Goal: Task Accomplishment & Management: Use online tool/utility

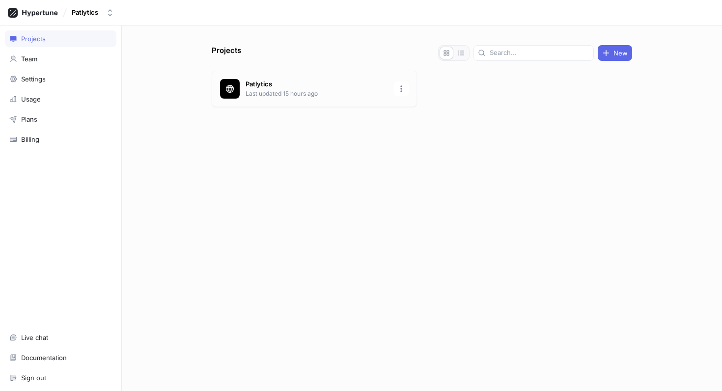
click at [298, 87] on p "Patlytics" at bounding box center [317, 85] width 142 height 10
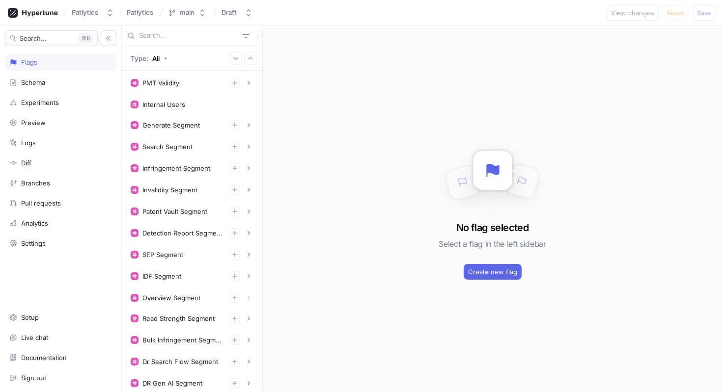
click at [171, 36] on input "text" at bounding box center [189, 36] width 100 height 10
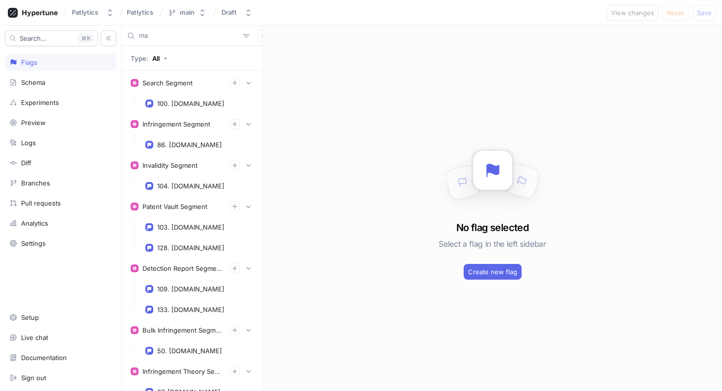
type input "m"
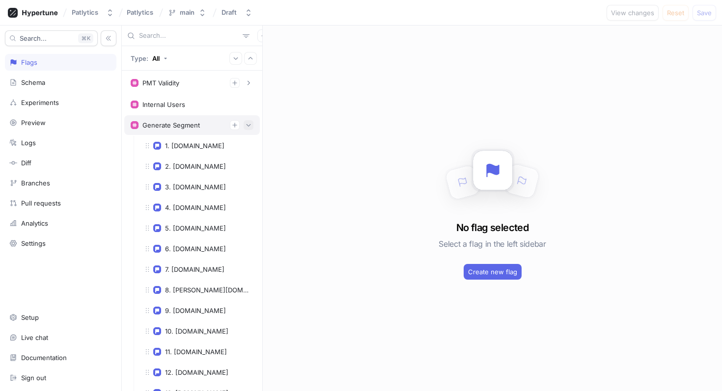
click at [250, 126] on icon "button" at bounding box center [249, 125] width 6 height 6
click at [251, 151] on button "button" at bounding box center [249, 147] width 10 height 10
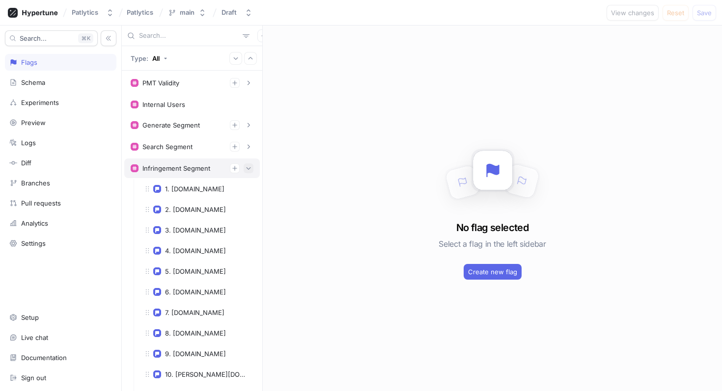
click at [246, 167] on icon "button" at bounding box center [249, 169] width 6 height 6
click at [248, 188] on icon "button" at bounding box center [249, 190] width 6 height 6
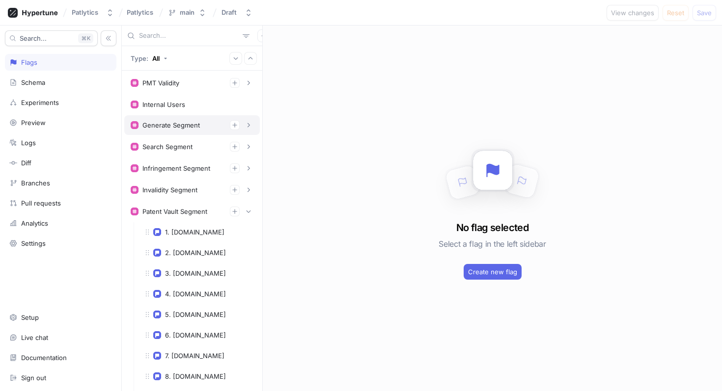
click at [196, 128] on div "Generate Segment" at bounding box center [170, 125] width 57 height 8
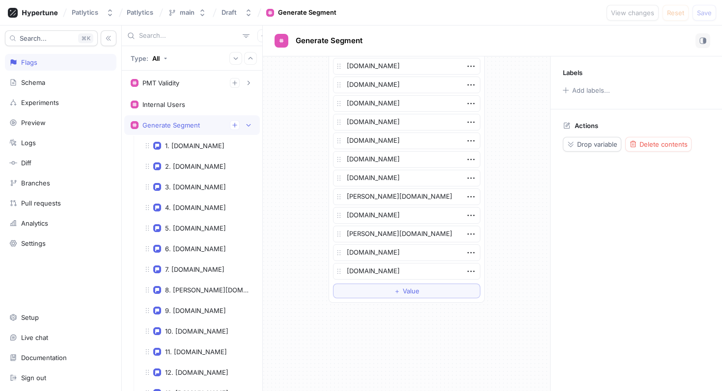
scroll to position [1817, 0]
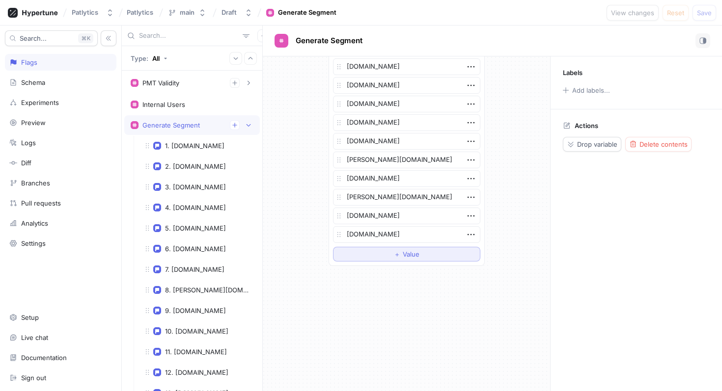
click at [409, 257] on span "Value" at bounding box center [411, 254] width 17 height 6
type textarea "x"
type textarea "ma"
type textarea "x"
type textarea "mar"
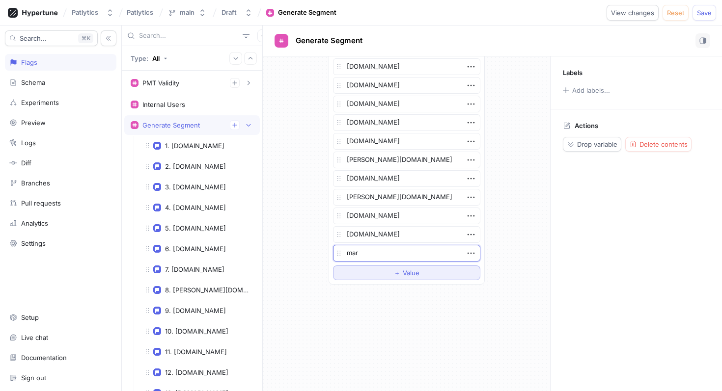
type textarea "x"
type textarea "mart"
type textarea "x"
type textarea "[PERSON_NAME]"
type textarea "x"
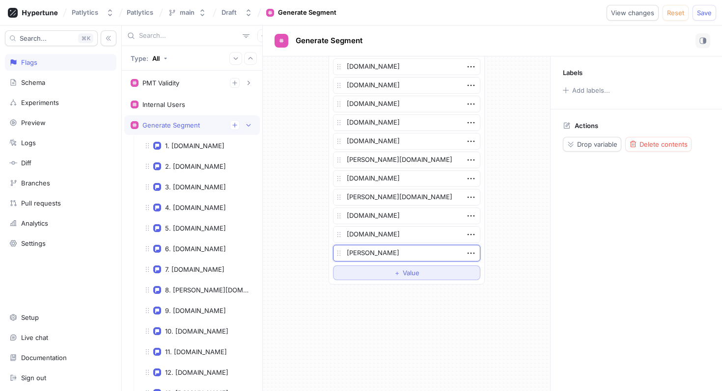
type textarea "[PERSON_NAME]"
type textarea "x"
type textarea "[PERSON_NAME]"
type textarea "x"
type textarea "martinezip"
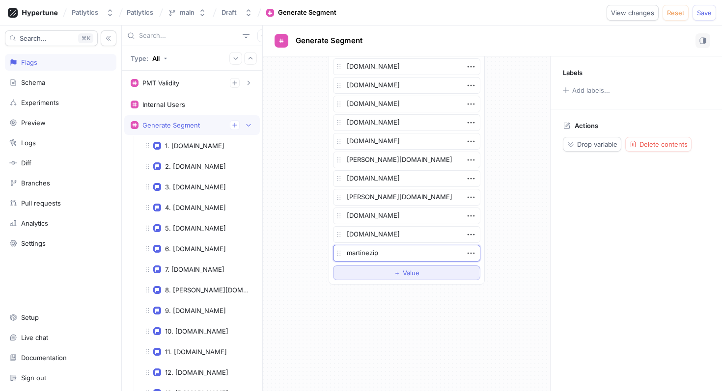
type textarea "x"
type textarea "martinezipl"
type textarea "x"
type textarea "martineziplaw"
type textarea "x"
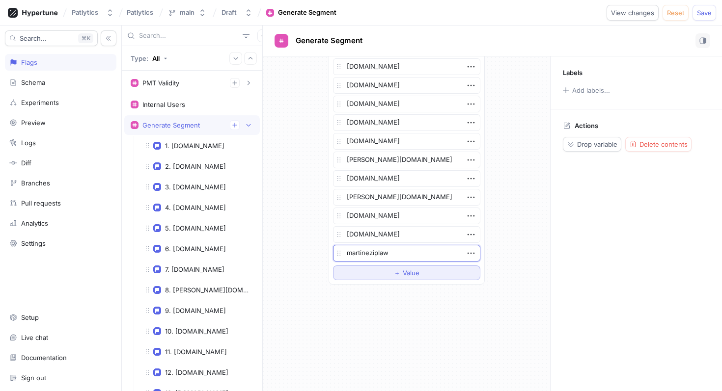
type textarea "martineziplaw."
type textarea "x"
type textarea "[DOMAIN_NAME]"
type textarea "x"
type textarea "[DOMAIN_NAME]"
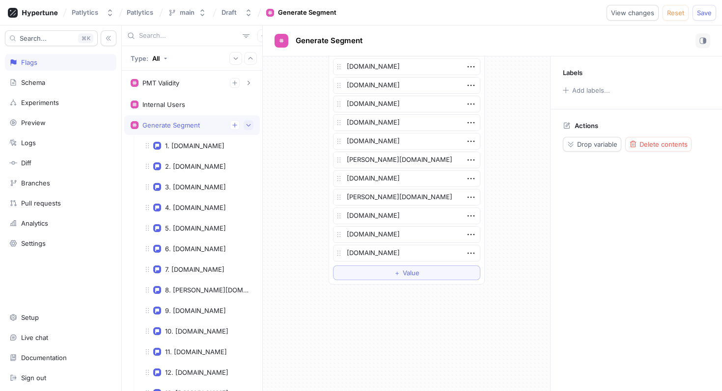
click at [249, 129] on button "button" at bounding box center [249, 125] width 10 height 10
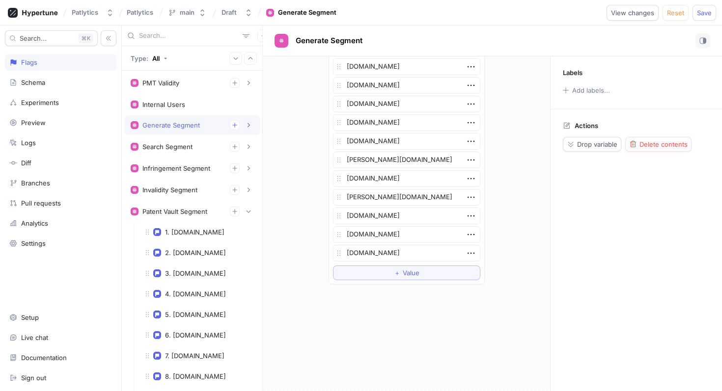
click at [186, 36] on input "text" at bounding box center [189, 36] width 100 height 10
click at [234, 127] on icon "button" at bounding box center [234, 125] width 4 height 4
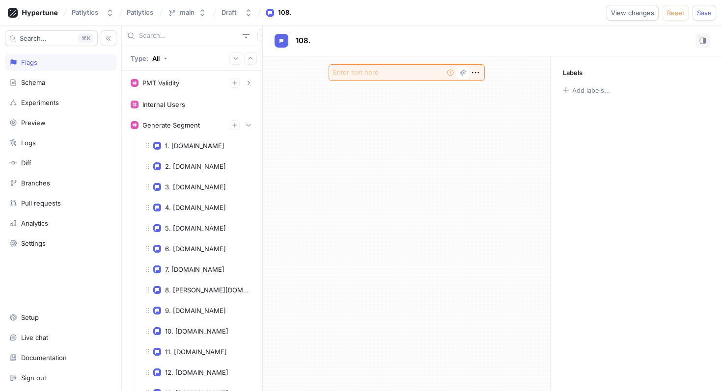
drag, startPoint x: 376, startPoint y: 115, endPoint x: 420, endPoint y: 98, distance: 48.1
click at [382, 113] on div "Empty string" at bounding box center [406, 223] width 287 height 335
click at [194, 123] on div "Generate Segment" at bounding box center [170, 125] width 57 height 8
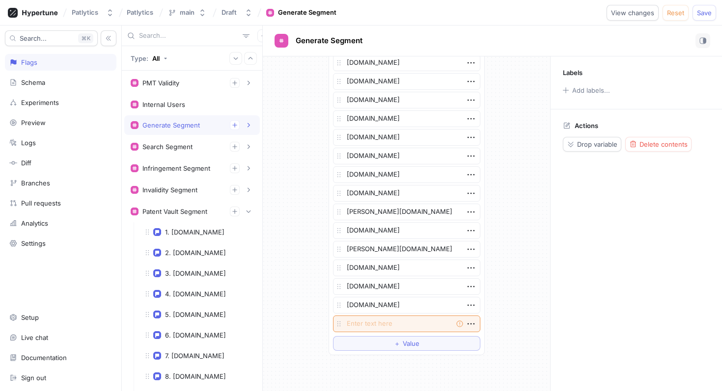
scroll to position [1855, 0]
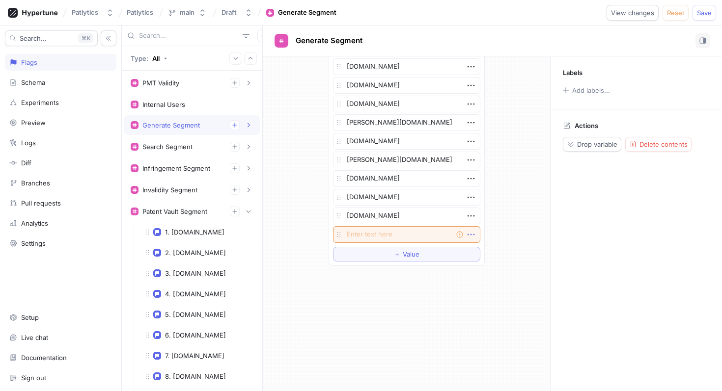
click at [470, 236] on icon "button" at bounding box center [471, 234] width 11 height 11
click at [478, 251] on div "Delete" at bounding box center [510, 253] width 84 height 17
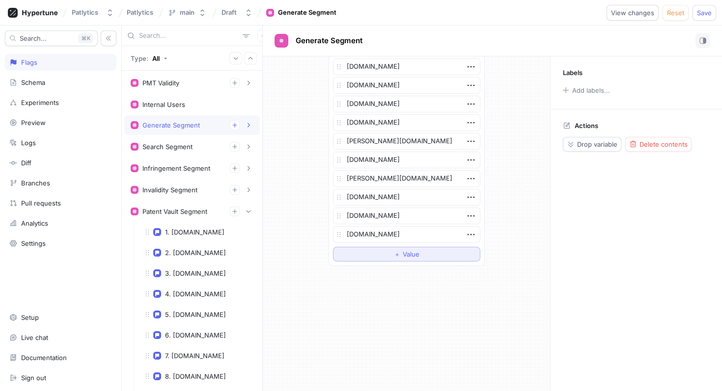
scroll to position [1836, 0]
click at [251, 149] on icon "button" at bounding box center [249, 147] width 6 height 6
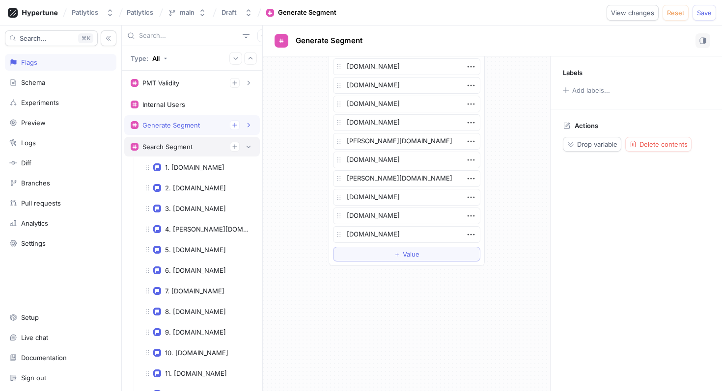
click at [196, 151] on div "Search Segment" at bounding box center [192, 147] width 123 height 10
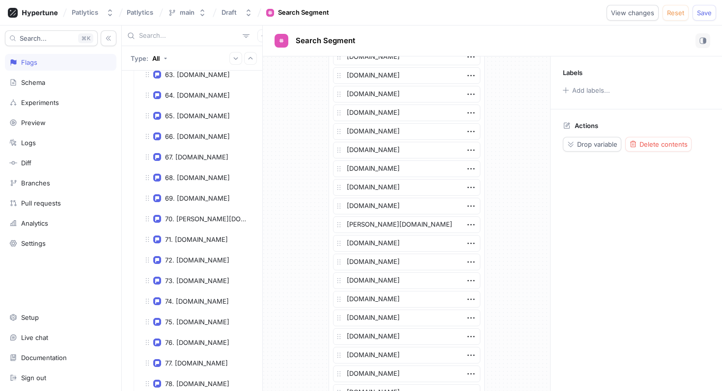
scroll to position [2340, 0]
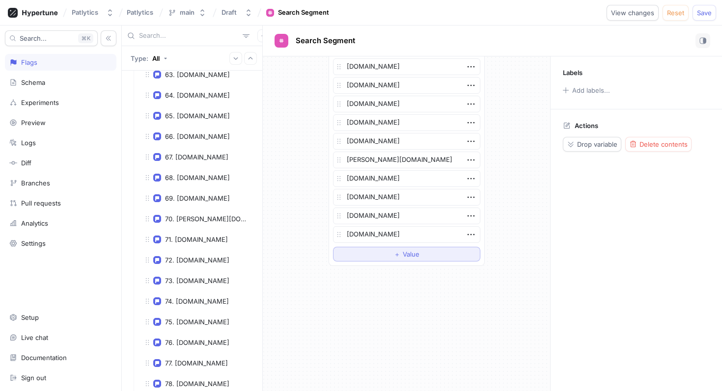
click at [384, 257] on button "＋ Value" at bounding box center [406, 254] width 147 height 15
type textarea "x"
type textarea "m"
type textarea "x"
type textarea "ma"
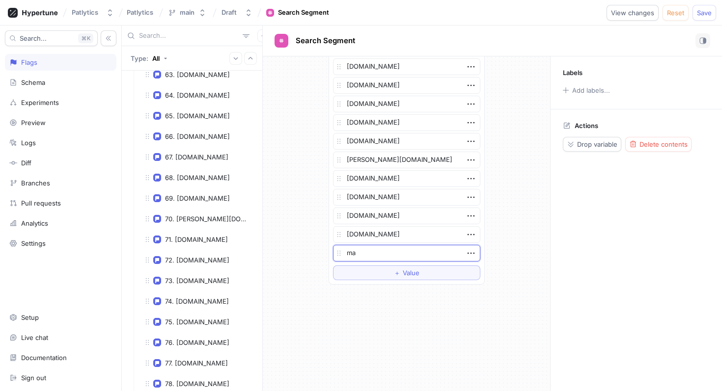
type textarea "x"
type textarea "mar"
type textarea "x"
type textarea "mart"
type textarea "x"
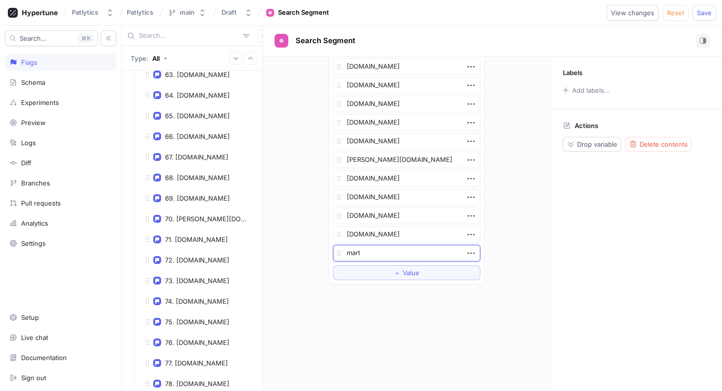
type textarea "[PERSON_NAME]"
type textarea "x"
type textarea "[PERSON_NAME]"
type textarea "x"
type textarea "[PERSON_NAME]"
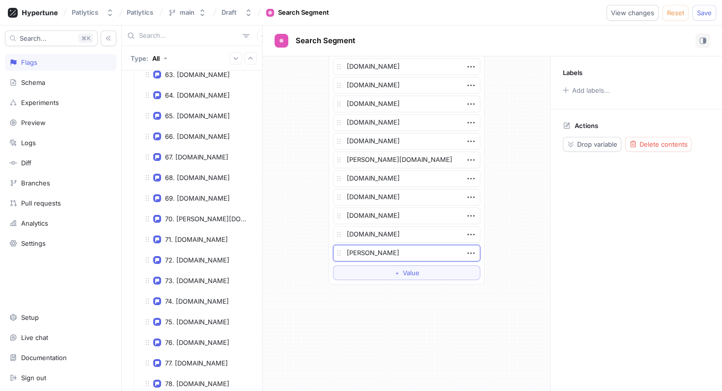
type textarea "x"
type textarea "[PERSON_NAME]"
type textarea "x"
type textarea "martinezi"
type textarea "x"
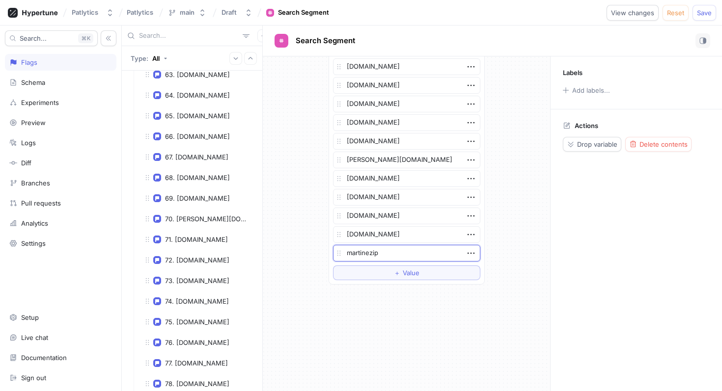
type textarea "martinezipl"
type textarea "x"
type textarea "martinezipla"
type textarea "x"
type textarea "martineziplaw"
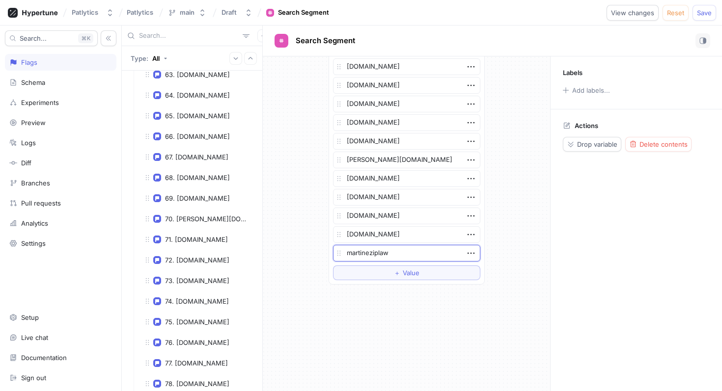
type textarea "x"
type textarea "martineziplaw."
type textarea "x"
type textarea "[DOMAIN_NAME]"
type textarea "x"
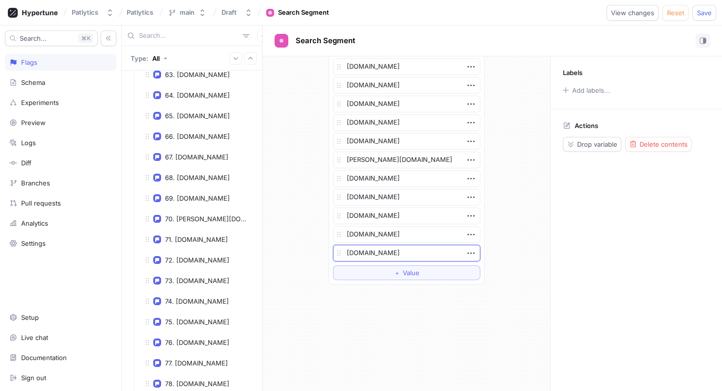
type textarea "[DOMAIN_NAME]"
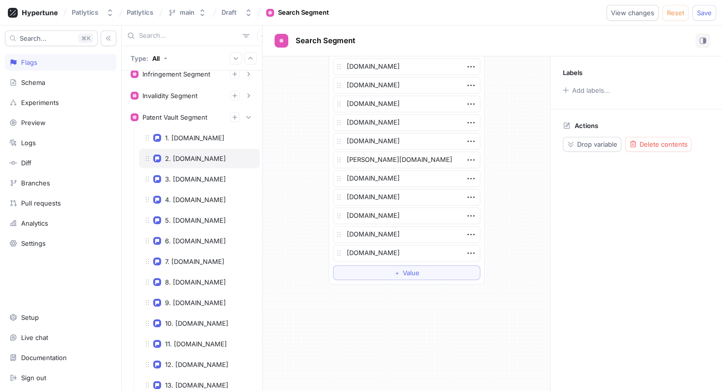
scroll to position [2866, 0]
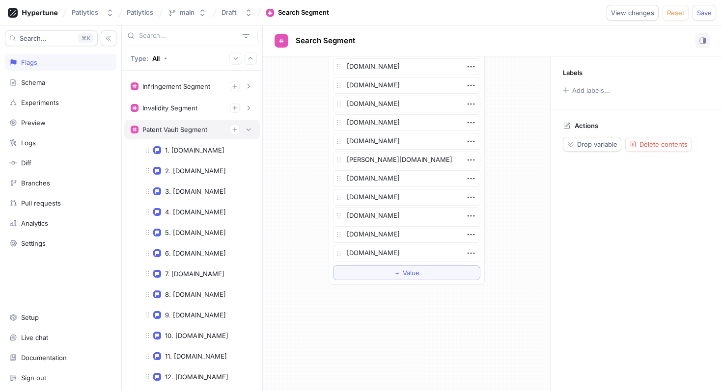
click at [193, 129] on div "Patent Vault Segment" at bounding box center [174, 130] width 65 height 8
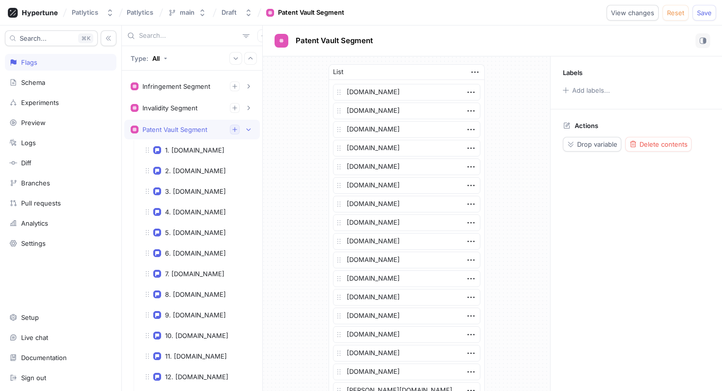
click at [234, 131] on icon "button" at bounding box center [235, 130] width 6 height 6
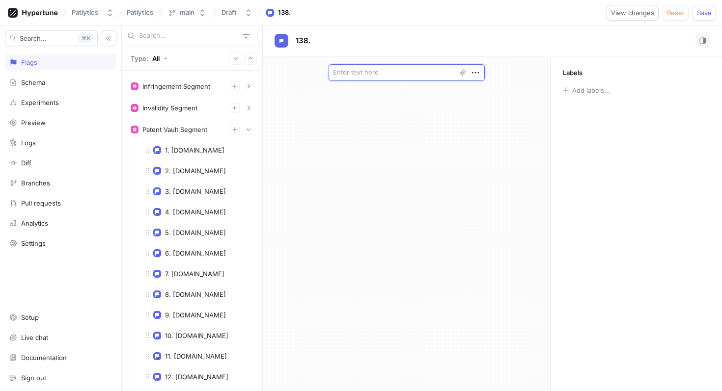
scroll to position [5461, 0]
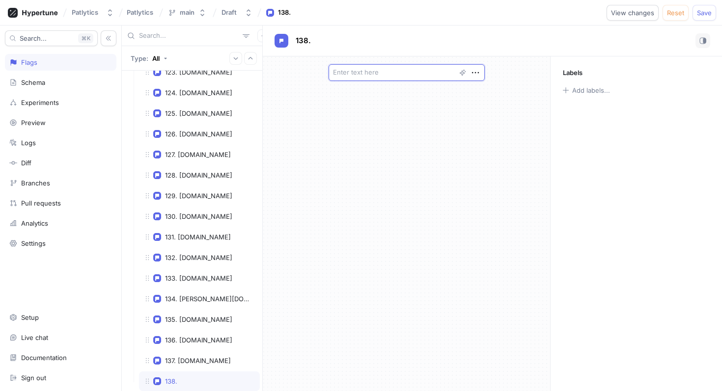
type textarea "x"
type textarea "ma"
type textarea "x"
type textarea "mar"
type textarea "x"
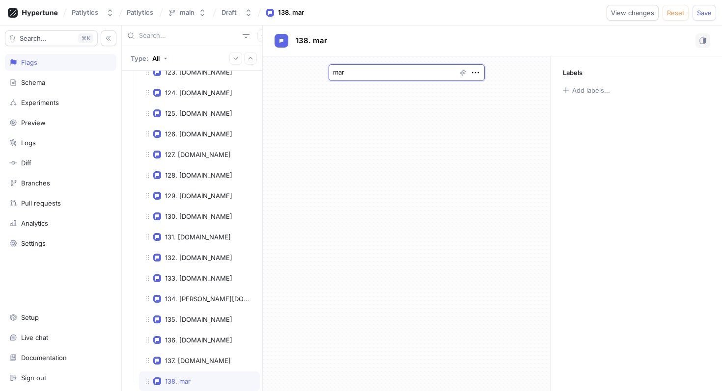
type textarea "mart"
type textarea "x"
type textarea "[PERSON_NAME]"
type textarea "x"
type textarea "[PERSON_NAME]"
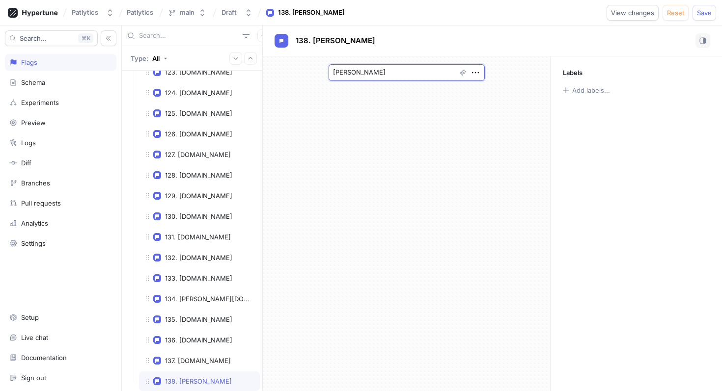
type textarea "x"
type textarea "[PERSON_NAME]"
type textarea "x"
type textarea "martinezip"
type textarea "x"
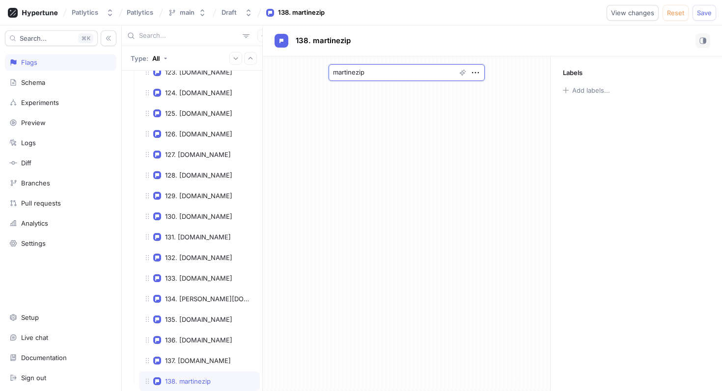
type textarea "martinezipl"
type textarea "x"
type textarea "martineziplaw"
type textarea "x"
type textarea "martineziplaw."
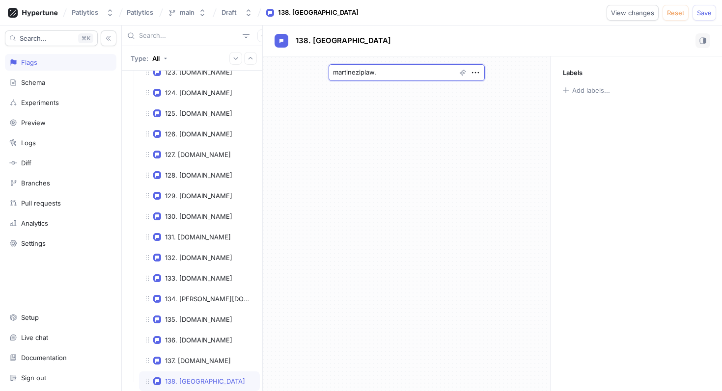
type textarea "x"
type textarea "martineziplaw.c"
type textarea "x"
type textarea "[DOMAIN_NAME]"
type textarea "x"
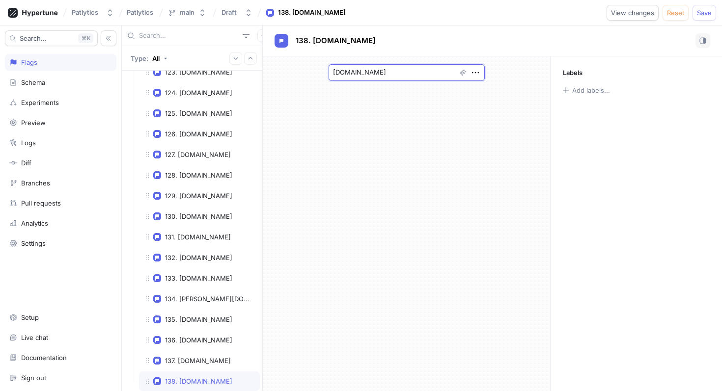
type textarea "[DOMAIN_NAME]"
click at [313, 155] on div "[DOMAIN_NAME]" at bounding box center [406, 223] width 287 height 335
click at [413, 74] on textarea "[DOMAIN_NAME]" at bounding box center [407, 72] width 156 height 17
click at [419, 109] on div "[DOMAIN_NAME]" at bounding box center [406, 223] width 287 height 335
click at [698, 14] on span "Save" at bounding box center [704, 13] width 15 height 6
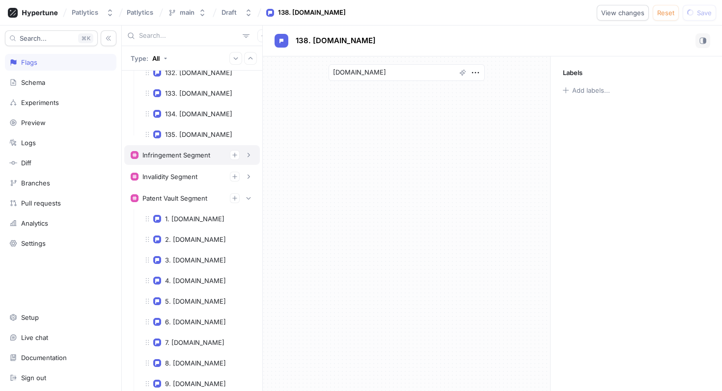
scroll to position [2789, 0]
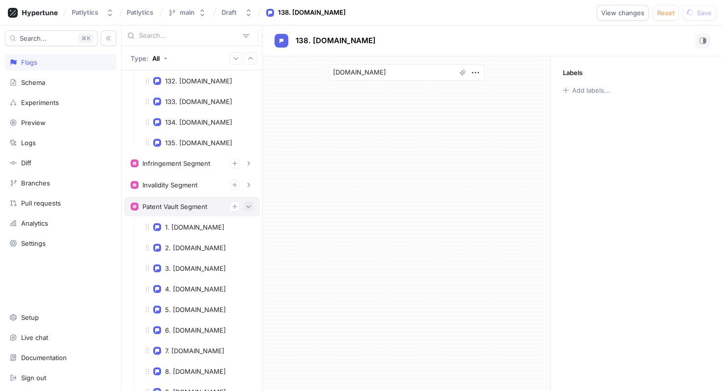
click at [250, 211] on button "button" at bounding box center [249, 207] width 10 height 10
click at [251, 210] on button "button" at bounding box center [249, 207] width 10 height 10
click at [218, 208] on div "Patent Vault Segment" at bounding box center [192, 207] width 123 height 10
type textarea "x"
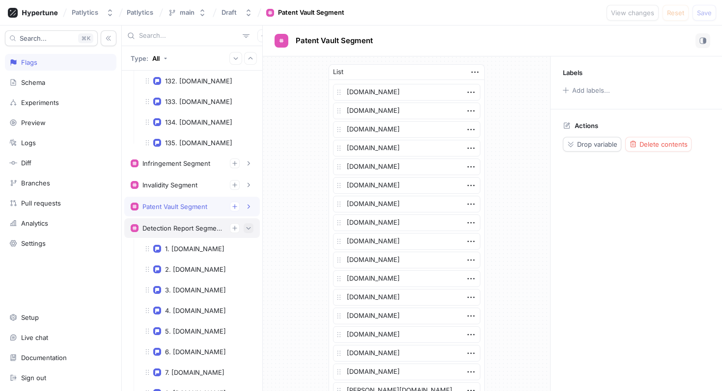
click at [247, 230] on icon "button" at bounding box center [249, 228] width 6 height 6
click at [248, 251] on icon "button" at bounding box center [249, 250] width 6 height 6
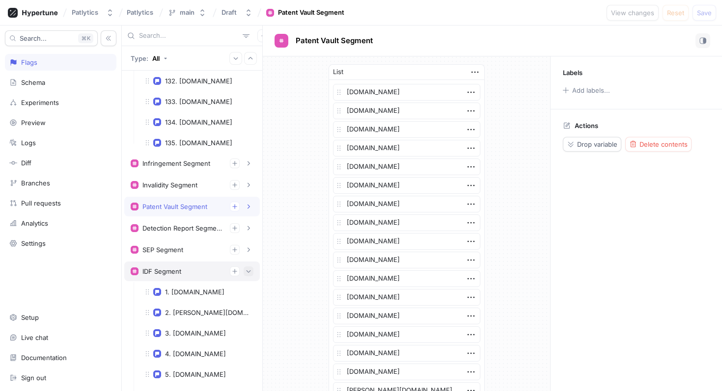
click at [250, 269] on icon "button" at bounding box center [249, 272] width 6 height 6
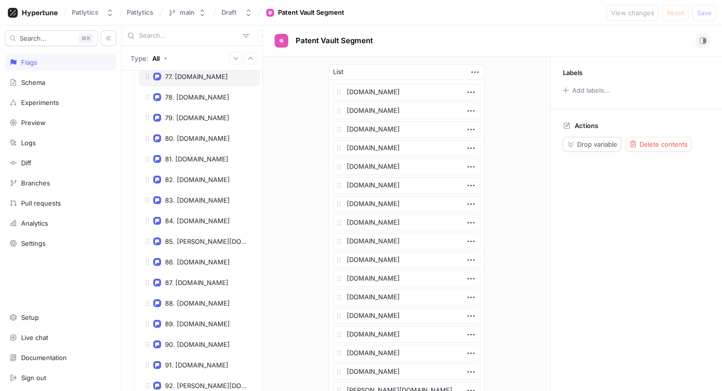
scroll to position [1565, 0]
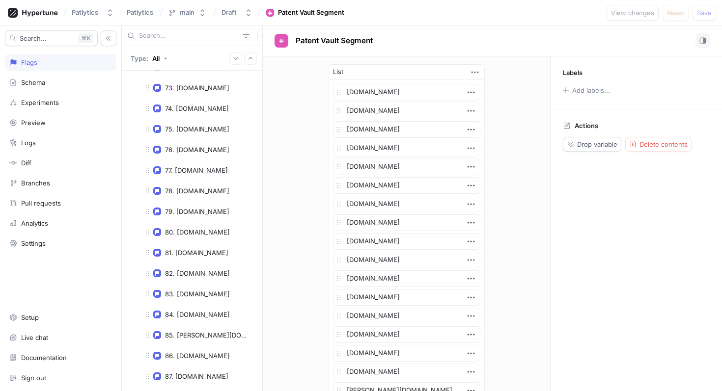
click at [190, 39] on input "text" at bounding box center [189, 36] width 100 height 10
type input "offi"
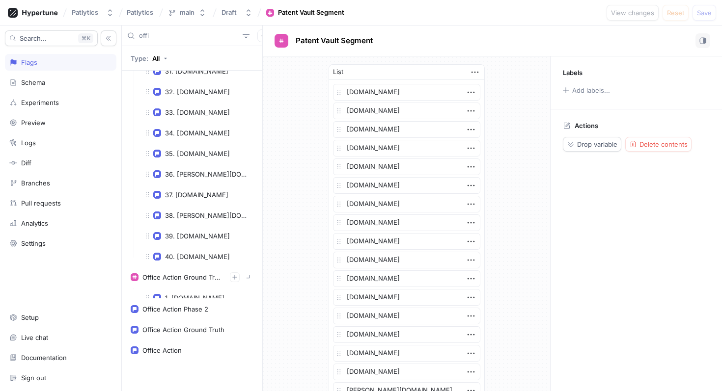
scroll to position [679, 0]
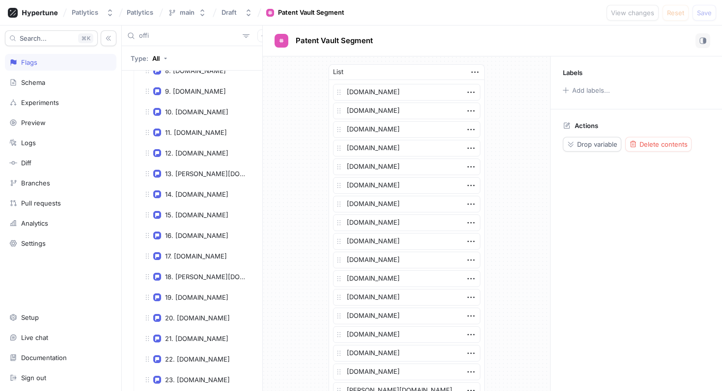
type textarea "x"
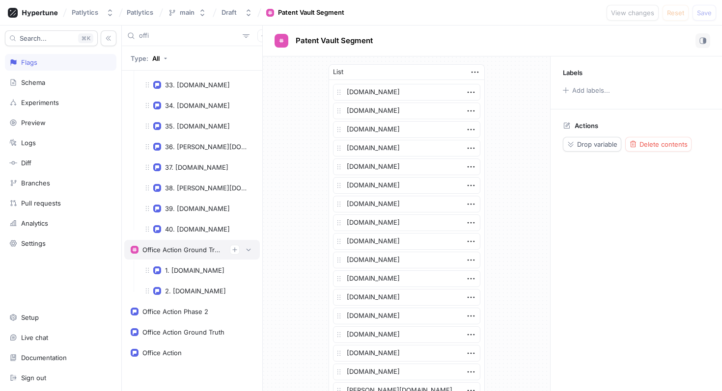
type input "offi"
click at [196, 250] on div "Office Action Ground Truth Segment" at bounding box center [182, 250] width 80 height 8
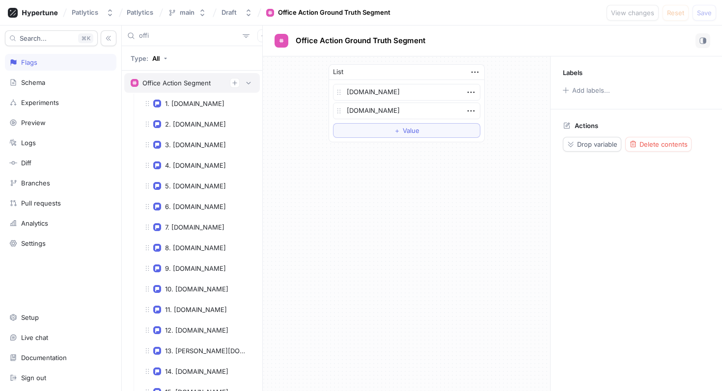
click at [178, 82] on div "Office Action Segment" at bounding box center [176, 83] width 68 height 8
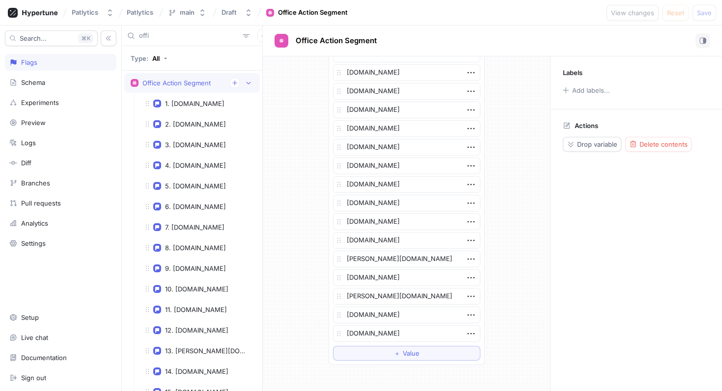
scroll to position [585, 0]
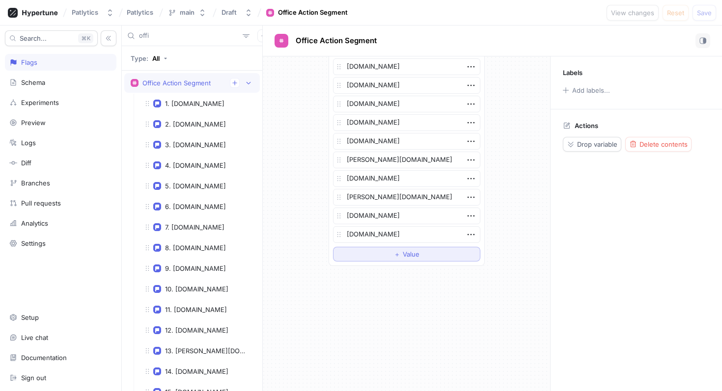
click at [412, 257] on span "Value" at bounding box center [411, 254] width 17 height 6
type textarea "x"
type textarea "m"
type textarea "x"
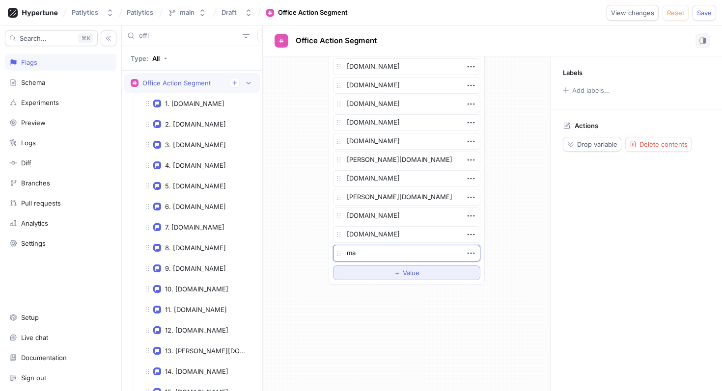
type textarea "mar"
type textarea "x"
type textarea "mart"
type textarea "x"
type textarea "[PERSON_NAME]"
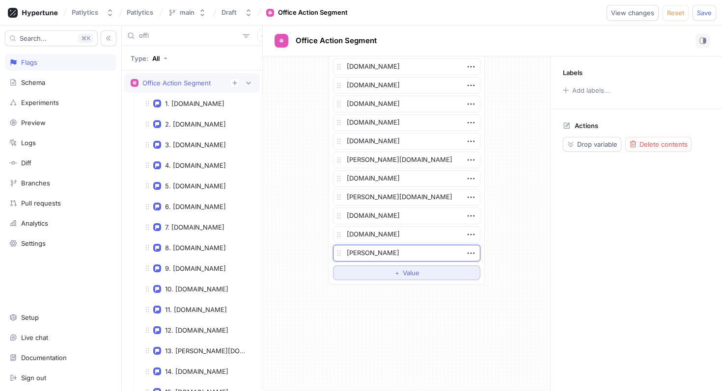
type textarea "x"
type textarea "[PERSON_NAME]"
type textarea "x"
type textarea "[PERSON_NAME]"
type textarea "x"
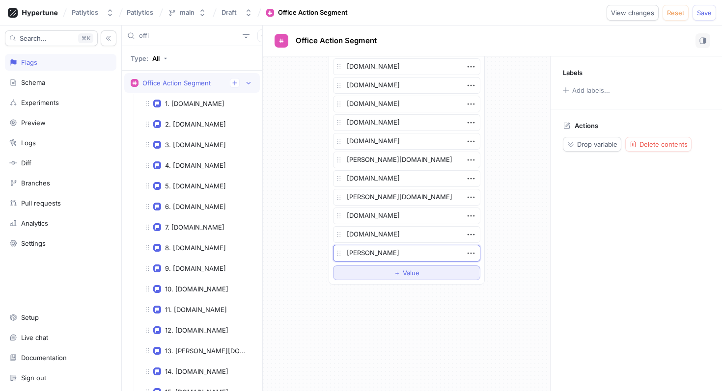
type textarea "martinezi"
type textarea "x"
type textarea "martinezip"
type textarea "x"
type textarea "martinezipla"
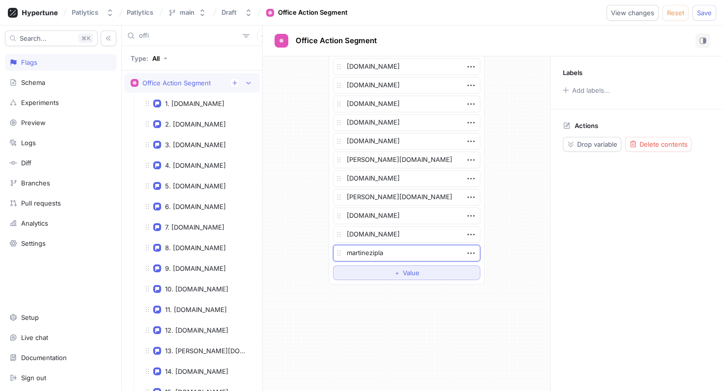
type textarea "x"
type textarea "martineziplaw"
type textarea "x"
type textarea "martineziplaw."
type textarea "x"
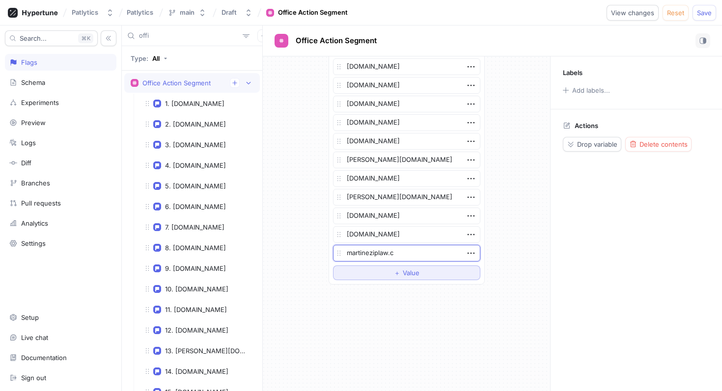
type textarea "[DOMAIN_NAME]"
type textarea "x"
type textarea "[DOMAIN_NAME]"
click at [702, 11] on span "Save" at bounding box center [704, 13] width 15 height 6
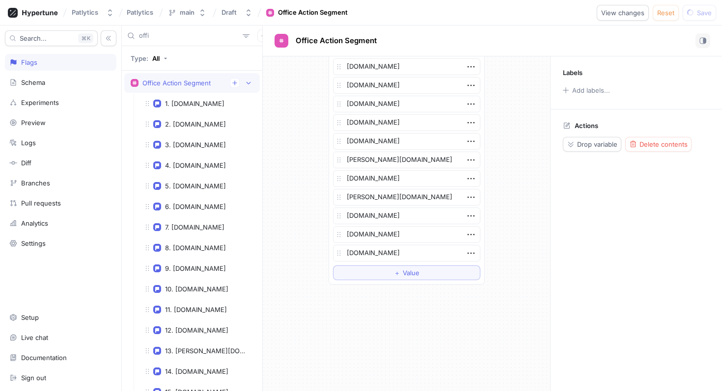
type textarea "x"
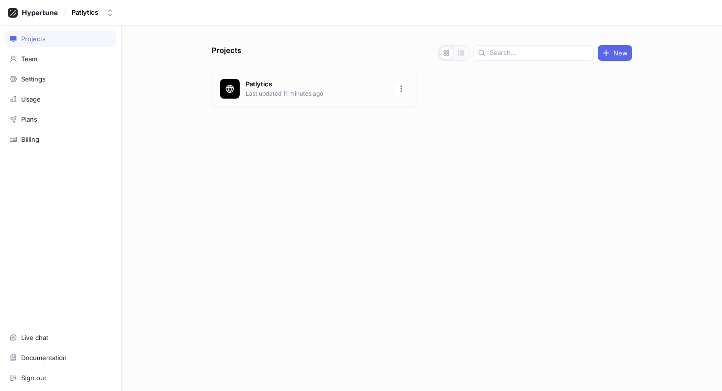
click at [294, 94] on p "Last updated 11 minutes ago" at bounding box center [317, 93] width 142 height 9
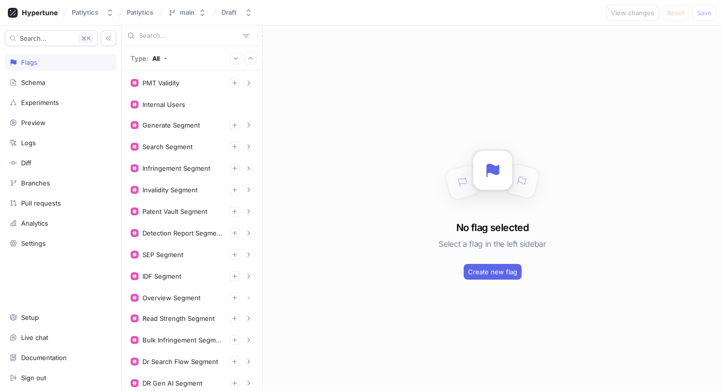
click at [160, 35] on input "text" at bounding box center [189, 36] width 100 height 10
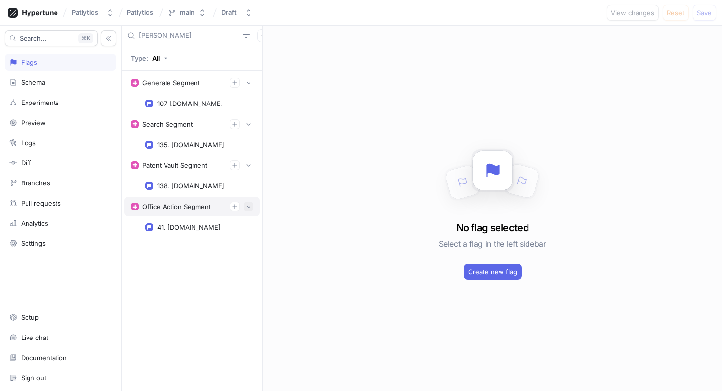
click at [249, 207] on icon "button" at bounding box center [249, 207] width 4 height 2
click at [186, 35] on input "[PERSON_NAME]" at bounding box center [189, 36] width 100 height 10
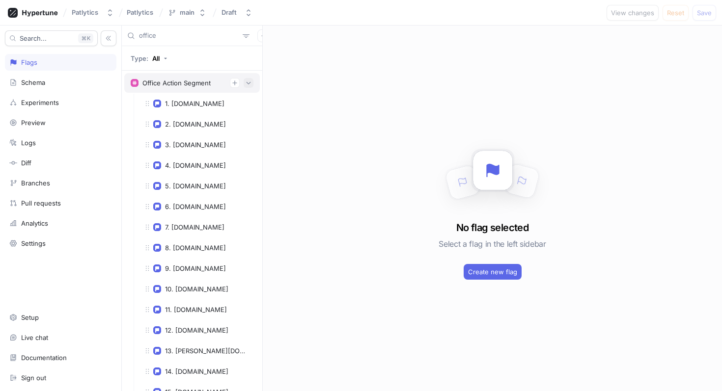
type input "office"
click at [249, 83] on icon "button" at bounding box center [249, 83] width 6 height 6
click at [249, 84] on icon "button" at bounding box center [249, 83] width 4 height 2
click at [192, 84] on div "Office Action Segment" at bounding box center [176, 83] width 68 height 8
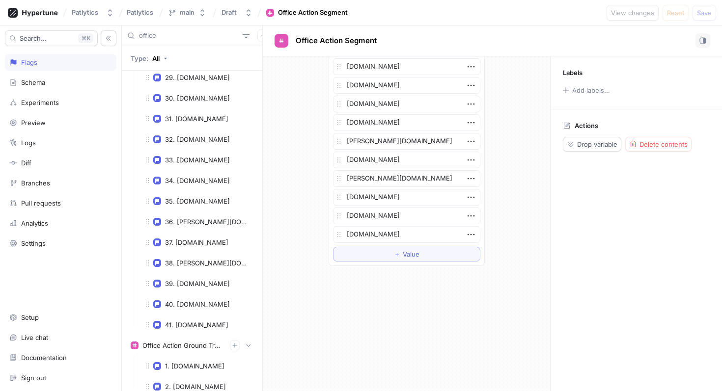
scroll to position [702, 0]
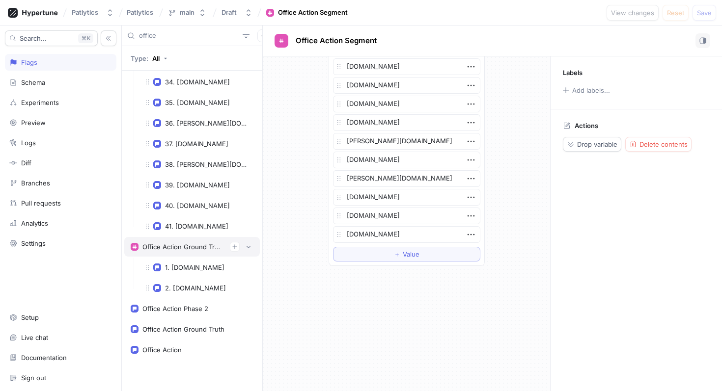
click at [195, 242] on div "Office Action Ground Truth Segment" at bounding box center [192, 247] width 123 height 10
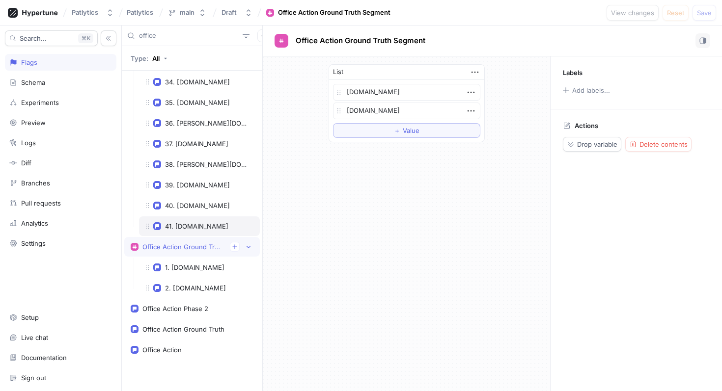
click at [197, 228] on div "41. [DOMAIN_NAME]" at bounding box center [196, 227] width 63 height 8
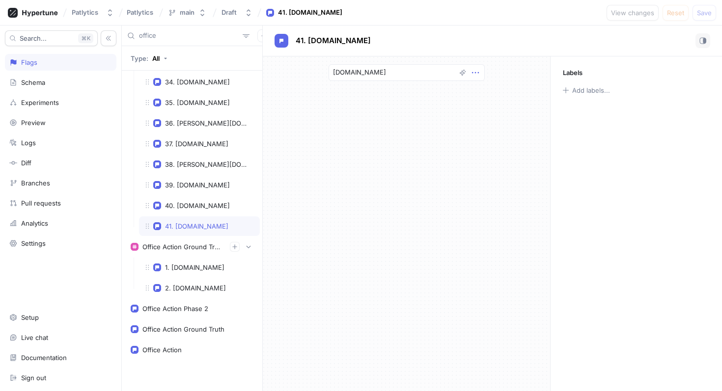
click at [478, 73] on icon "button" at bounding box center [475, 72] width 11 height 11
drag, startPoint x: 386, startPoint y: 117, endPoint x: 429, endPoint y: 94, distance: 49.2
click at [386, 117] on div "[DOMAIN_NAME]" at bounding box center [406, 223] width 287 height 335
click at [465, 74] on icon "button" at bounding box center [462, 72] width 7 height 7
click at [519, 95] on p "Fix spelling and grammar" at bounding box center [510, 92] width 76 height 10
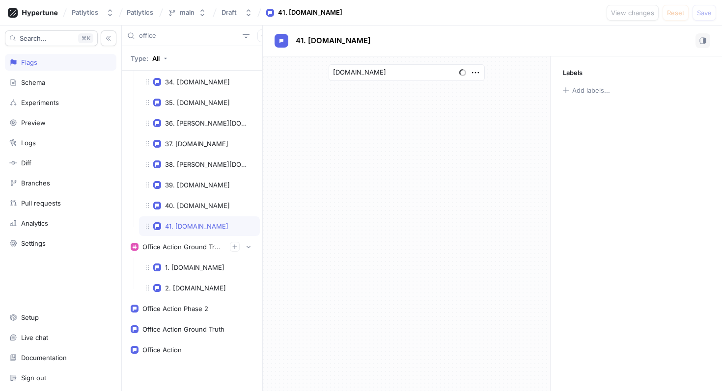
type textarea "x"
drag, startPoint x: 491, startPoint y: 122, endPoint x: 480, endPoint y: 123, distance: 10.9
click at [491, 122] on div "[DOMAIN_NAME]" at bounding box center [406, 223] width 287 height 335
click at [186, 41] on div "office" at bounding box center [192, 36] width 140 height 21
click at [180, 37] on input "office" at bounding box center [189, 36] width 100 height 10
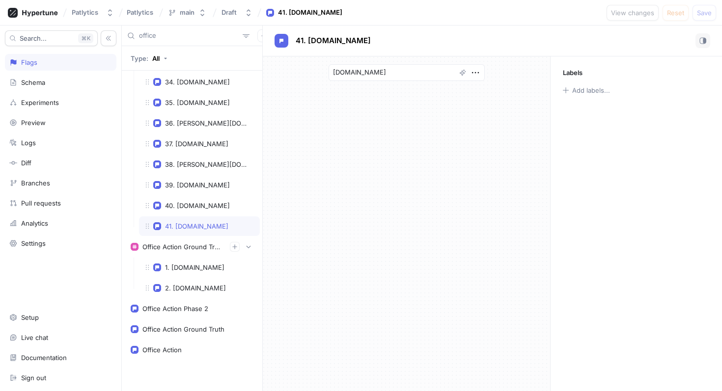
click at [180, 37] on input "office" at bounding box center [189, 36] width 100 height 10
type input "mar"
type textarea "x"
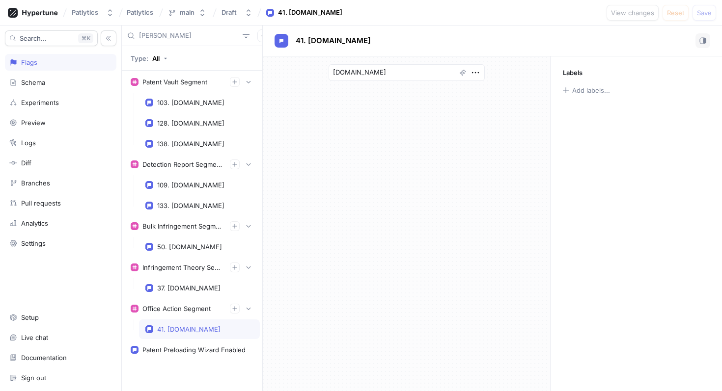
type input "[PERSON_NAME]"
type textarea "x"
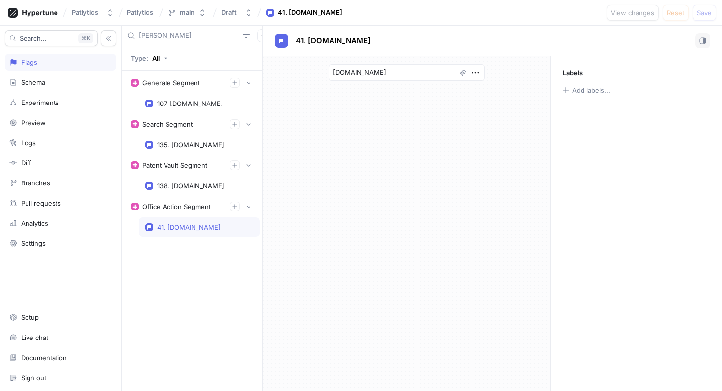
type input "[PERSON_NAME]"
type textarea "x"
type input "[PERSON_NAME]"
type textarea "x"
type input "martinezla"
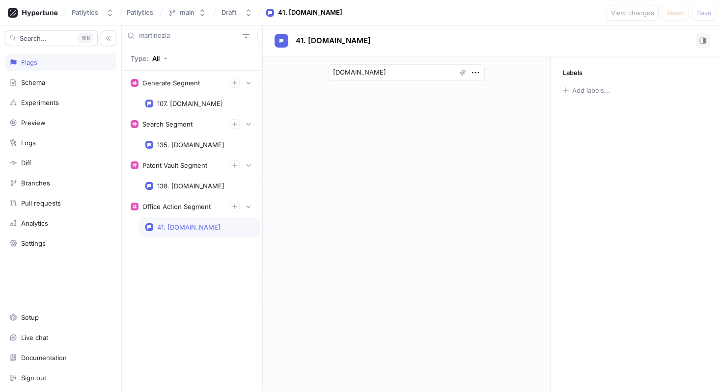
type textarea "x"
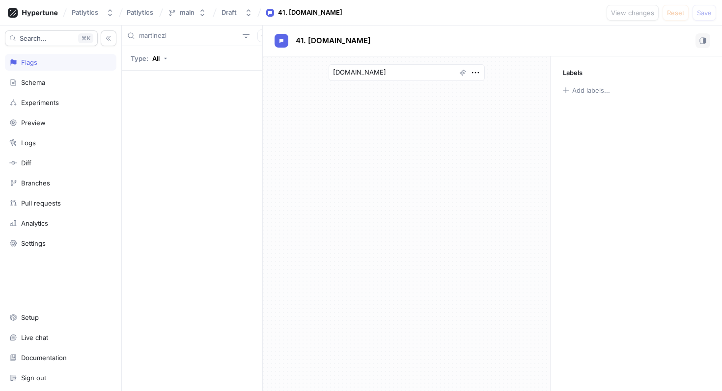
type input "[PERSON_NAME]"
type textarea "x"
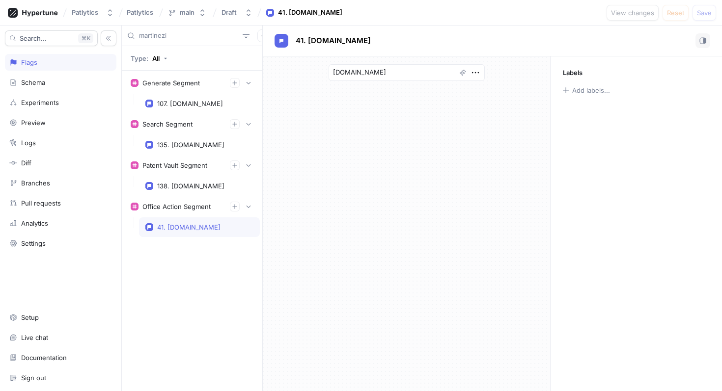
type input "martinezip"
type textarea "x"
type input "martineziplaw"
type textarea "x"
type input "martineziplaw.c"
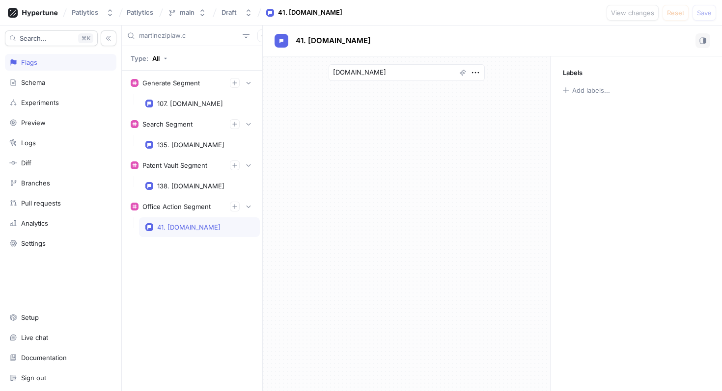
type textarea "x"
type input "[DOMAIN_NAME]"
type textarea "x"
type input "[DOMAIN_NAME]"
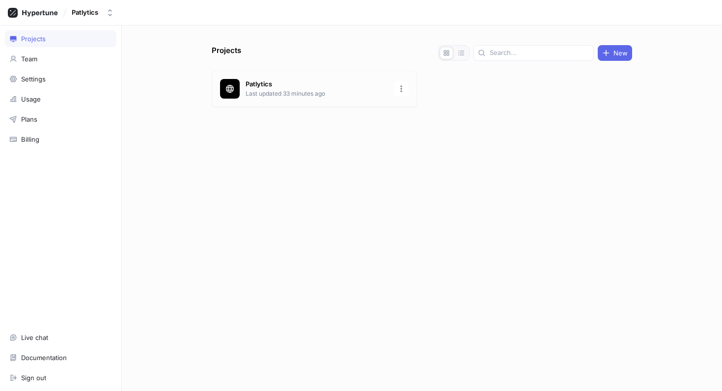
click at [263, 94] on p "Last updated 33 minutes ago" at bounding box center [317, 93] width 142 height 9
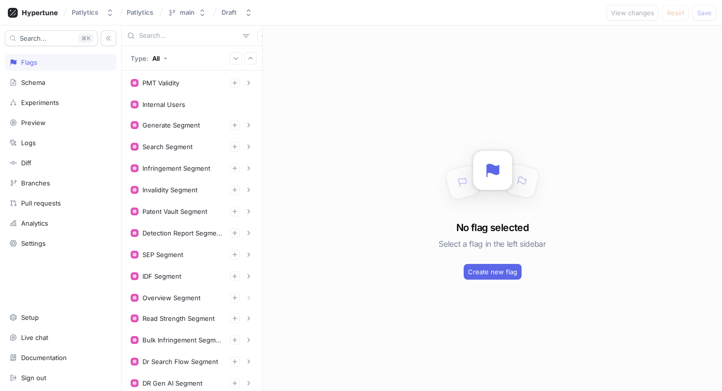
click at [169, 35] on input "text" at bounding box center [189, 36] width 100 height 10
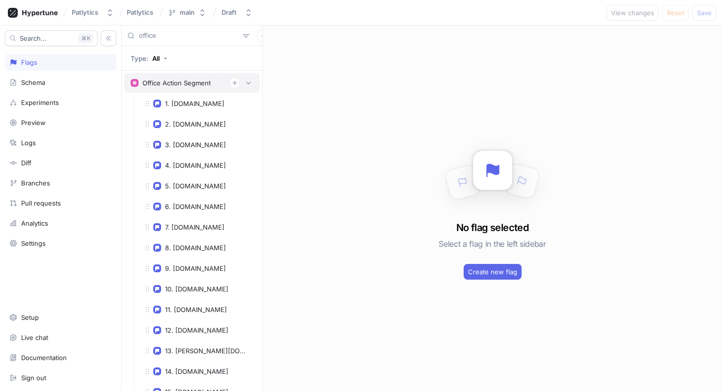
type input "office"
click at [197, 86] on div "Office Action Segment" at bounding box center [176, 83] width 68 height 8
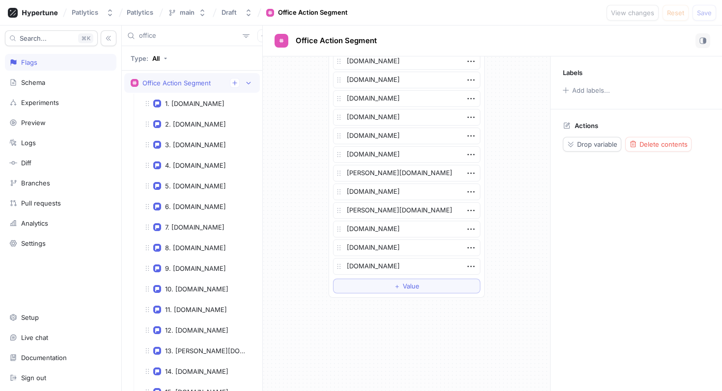
scroll to position [604, 0]
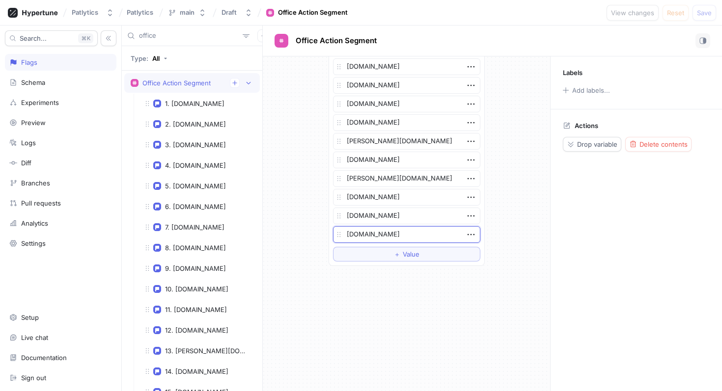
click at [393, 237] on textarea "[DOMAIN_NAME]" at bounding box center [406, 234] width 147 height 17
click at [471, 238] on icon "button" at bounding box center [471, 234] width 11 height 11
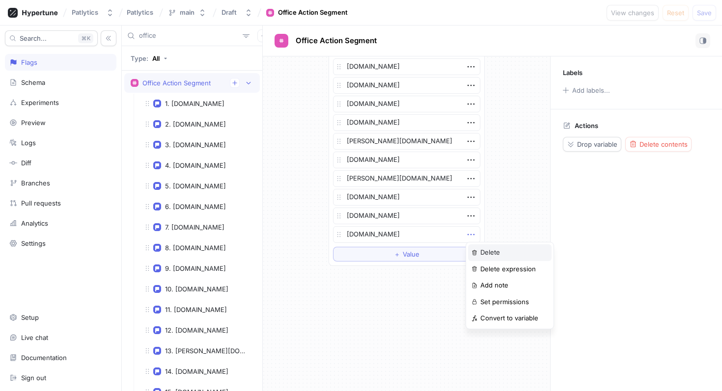
click at [481, 251] on p "Delete" at bounding box center [490, 253] width 20 height 10
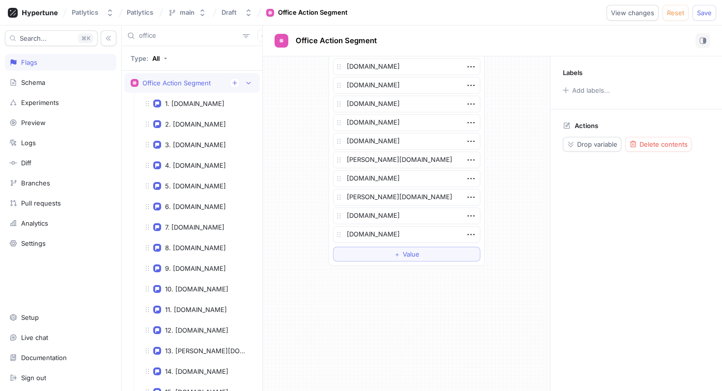
click at [423, 276] on div "List [DOMAIN_NAME] [DOMAIN_NAME] [DOMAIN_NAME] [DOMAIN_NAME] [DOMAIN_NAME] [DOM…" at bounding box center [406, 223] width 287 height 335
click at [406, 257] on span "Value" at bounding box center [411, 254] width 17 height 6
type textarea "x"
type textarea "m"
type textarea "x"
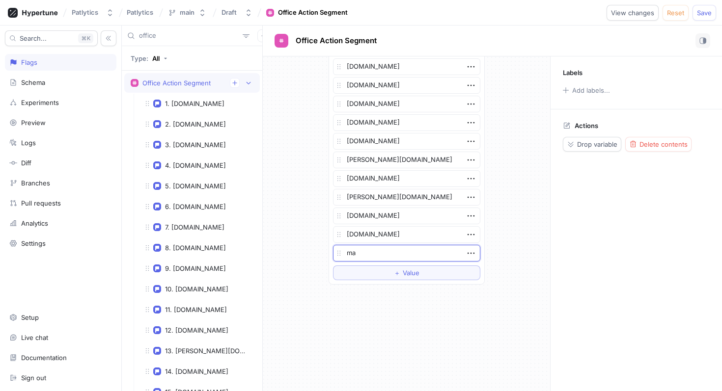
type textarea "mar"
type textarea "x"
type textarea "mart"
type textarea "x"
type textarea "[PERSON_NAME]"
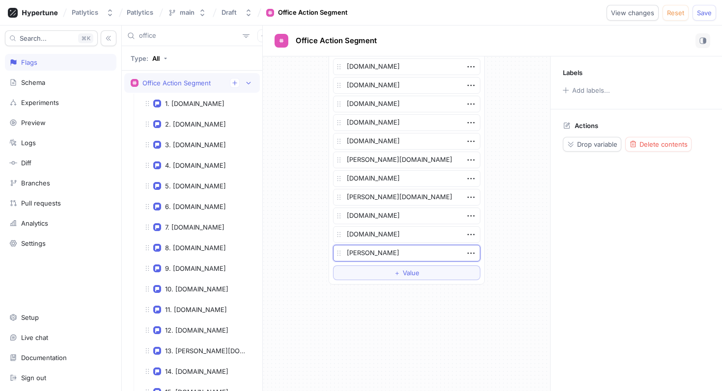
type textarea "x"
type textarea "[PERSON_NAME]"
type textarea "x"
type textarea "[PERSON_NAME]"
type textarea "x"
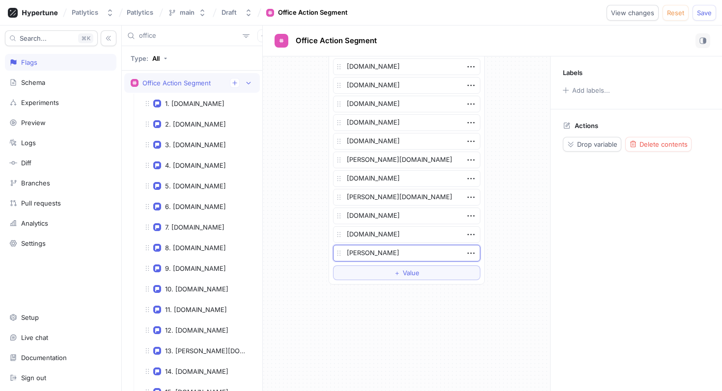
type textarea "[PERSON_NAME]"
type textarea "x"
type textarea "[PERSON_NAME]"
type textarea "x"
type textarea "[PERSON_NAME]"
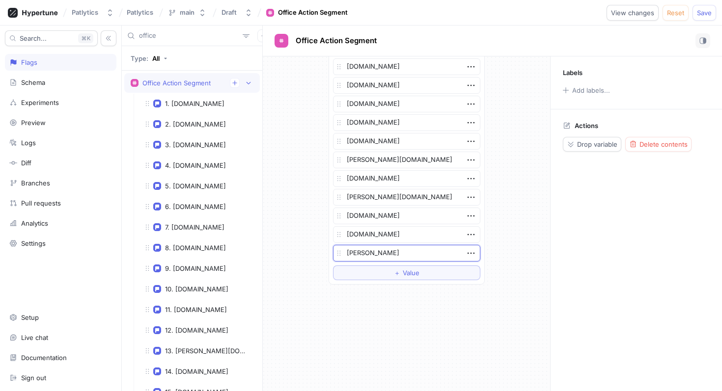
type textarea "x"
type textarea "martinezi"
type textarea "x"
type textarea "martinezip"
type textarea "x"
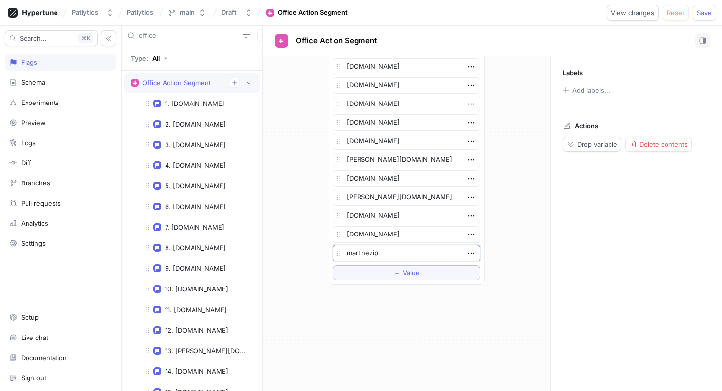
type textarea "martinezipl"
type textarea "x"
type textarea "martinezipla"
type textarea "x"
type textarea "[DOMAIN_NAME]"
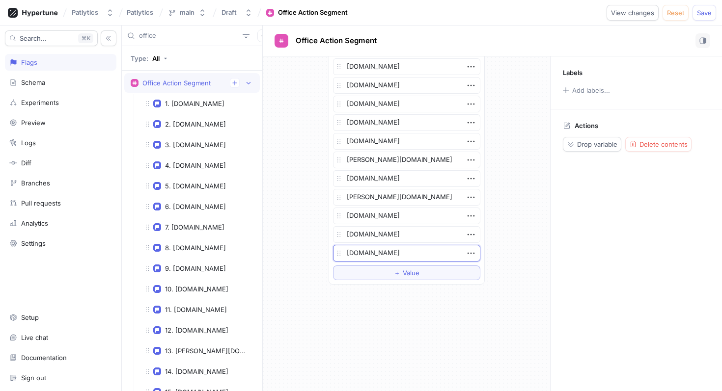
type textarea "x"
type textarea "[DOMAIN_NAME]"
click at [708, 15] on span "Save" at bounding box center [704, 13] width 15 height 6
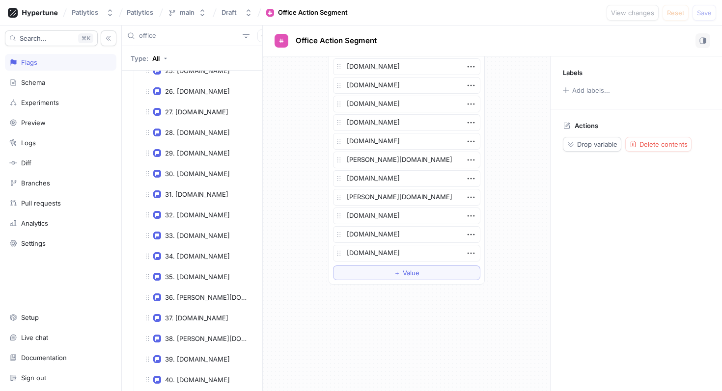
scroll to position [702, 0]
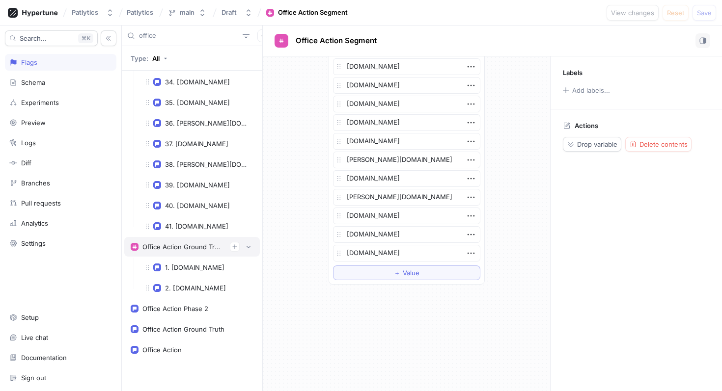
click at [185, 248] on div "Office Action Ground Truth Segment" at bounding box center [182, 247] width 80 height 8
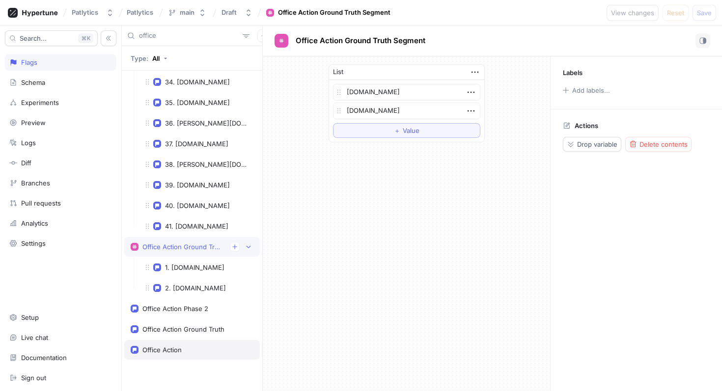
click at [205, 346] on div "Office Action" at bounding box center [192, 350] width 123 height 8
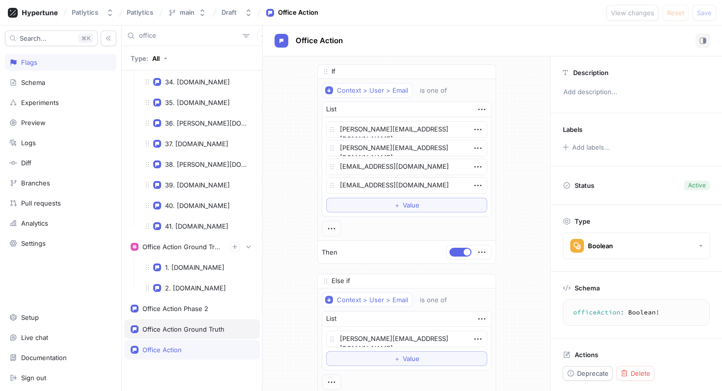
click at [208, 326] on div "Office Action Ground Truth" at bounding box center [183, 330] width 82 height 8
type textarea "x"
type textarea "officeActionGroundTruth: Boolean!"
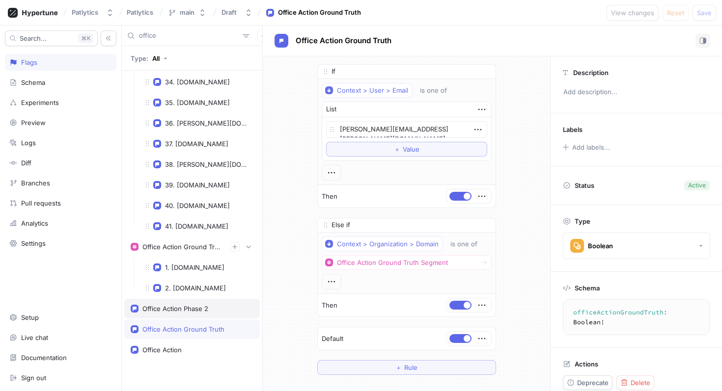
click at [207, 312] on div "Office Action Phase 2" at bounding box center [175, 309] width 66 height 8
type textarea "x"
type textarea "officeActionPhase2: Boolean!"
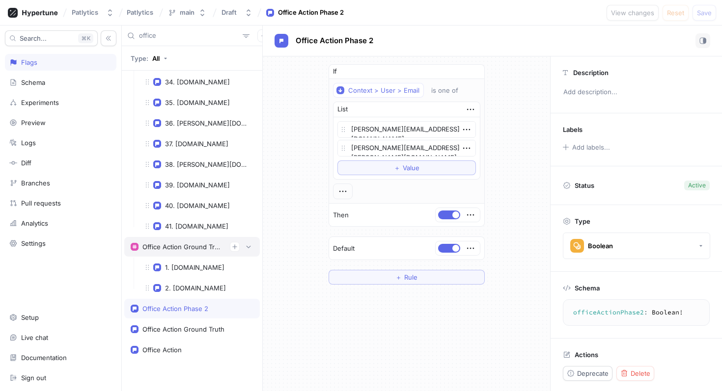
click at [195, 249] on div "Office Action Ground Truth Segment" at bounding box center [182, 247] width 80 height 8
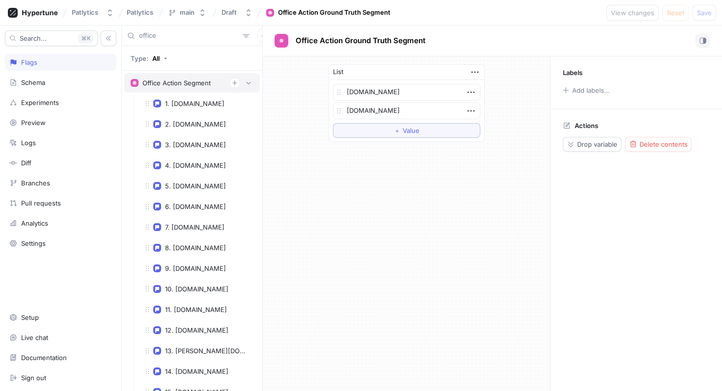
click at [183, 82] on div "Office Action Segment" at bounding box center [176, 83] width 68 height 8
type textarea "x"
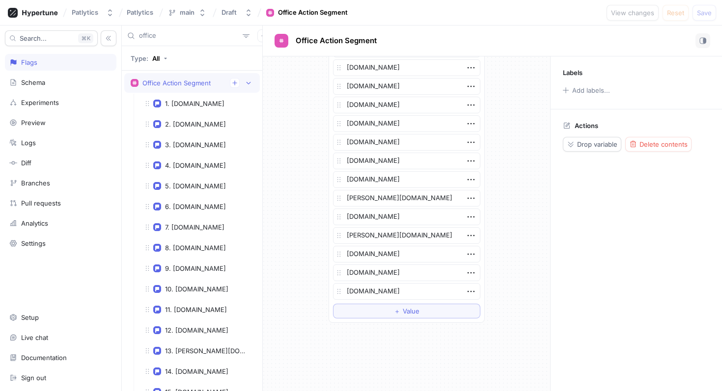
scroll to position [604, 0]
